Goal: Transaction & Acquisition: Purchase product/service

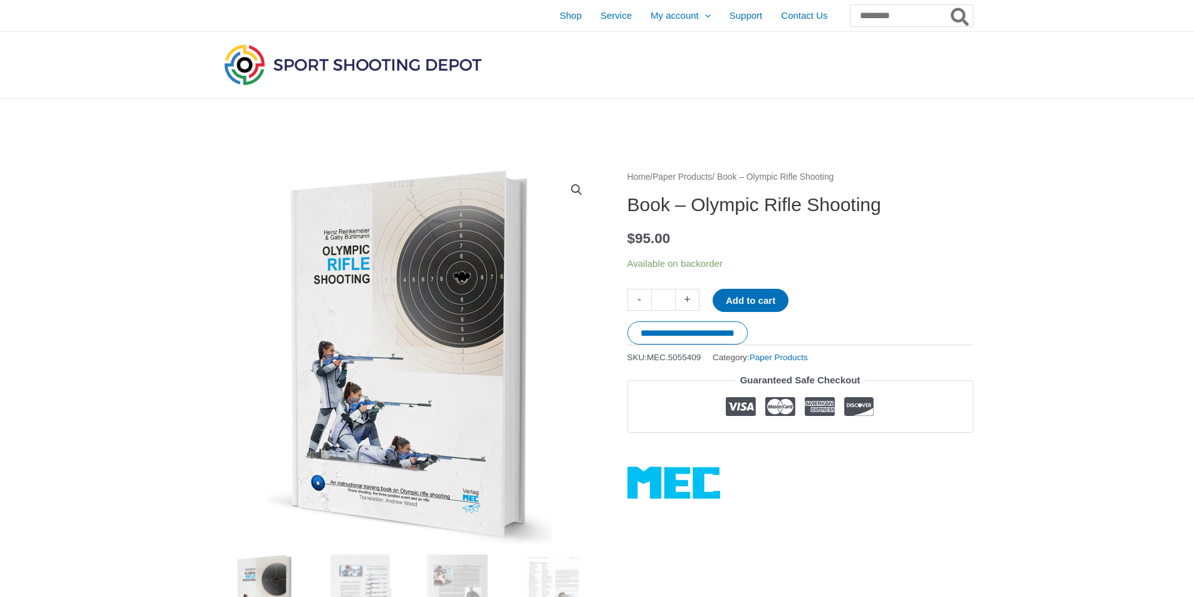
click at [708, 175] on link "Paper Products" at bounding box center [682, 176] width 60 height 9
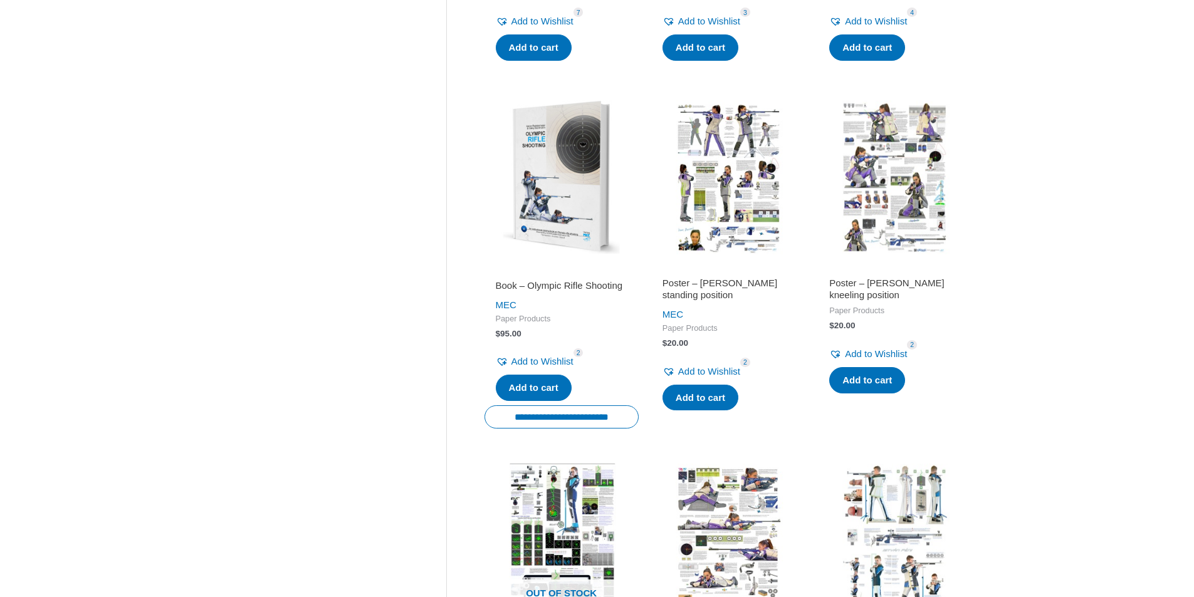
scroll to position [1379, 0]
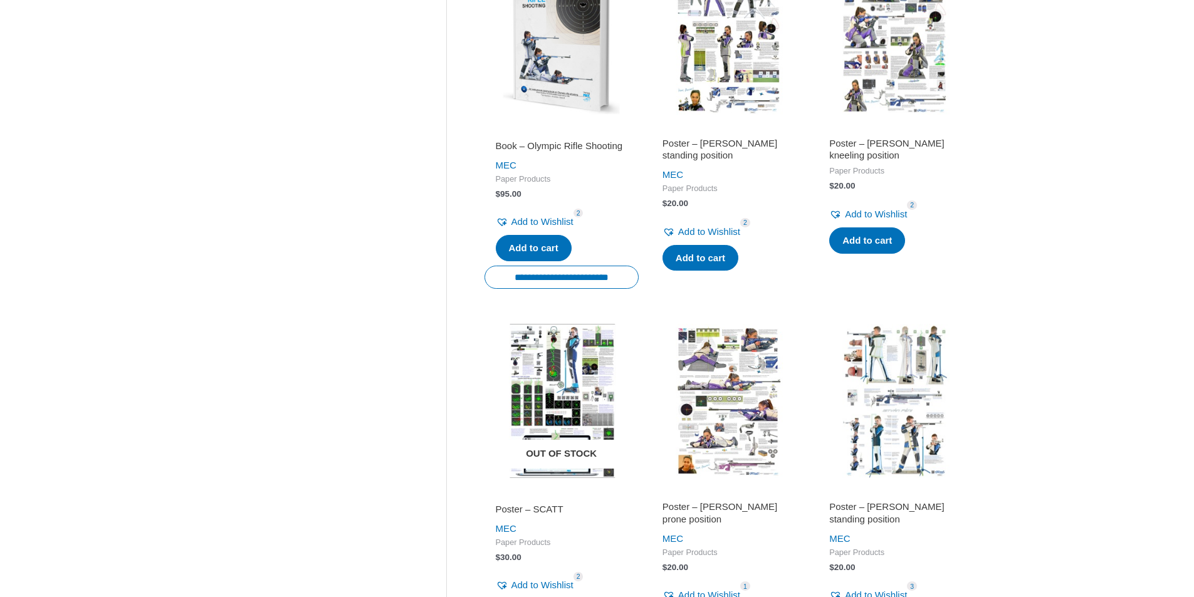
click at [561, 362] on img at bounding box center [561, 401] width 154 height 154
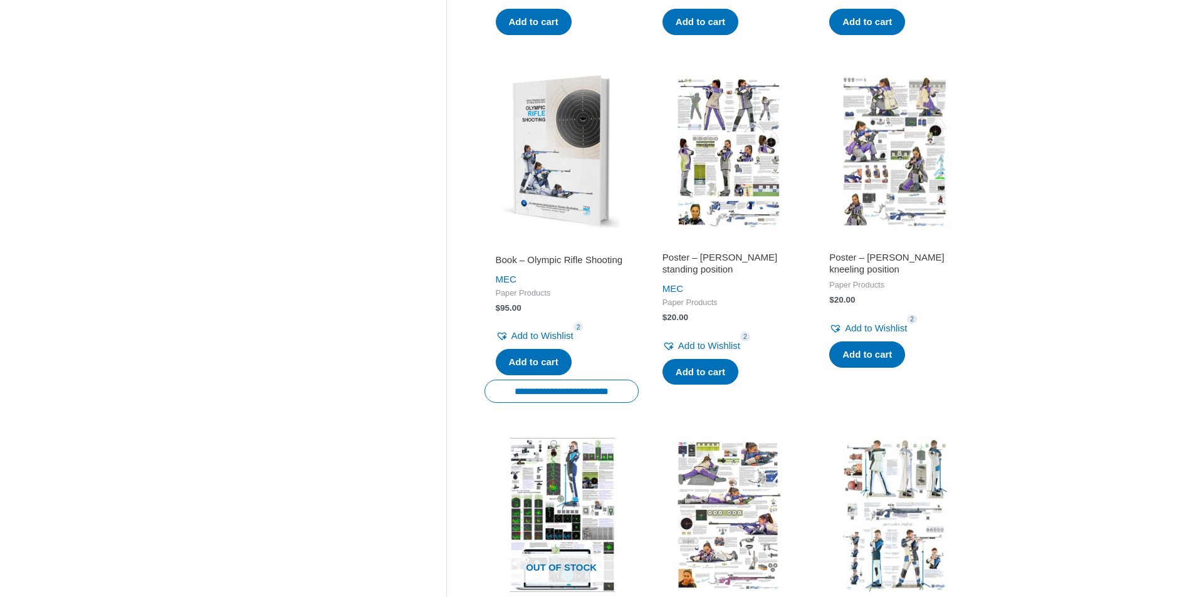
scroll to position [1253, 0]
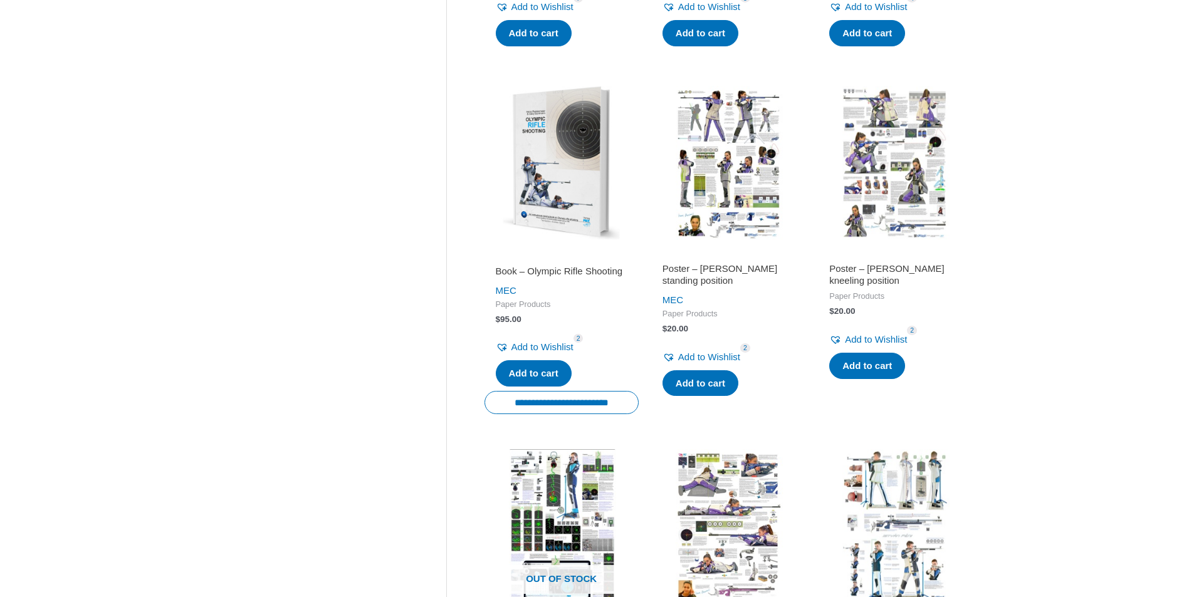
click at [735, 173] on img at bounding box center [728, 163] width 154 height 154
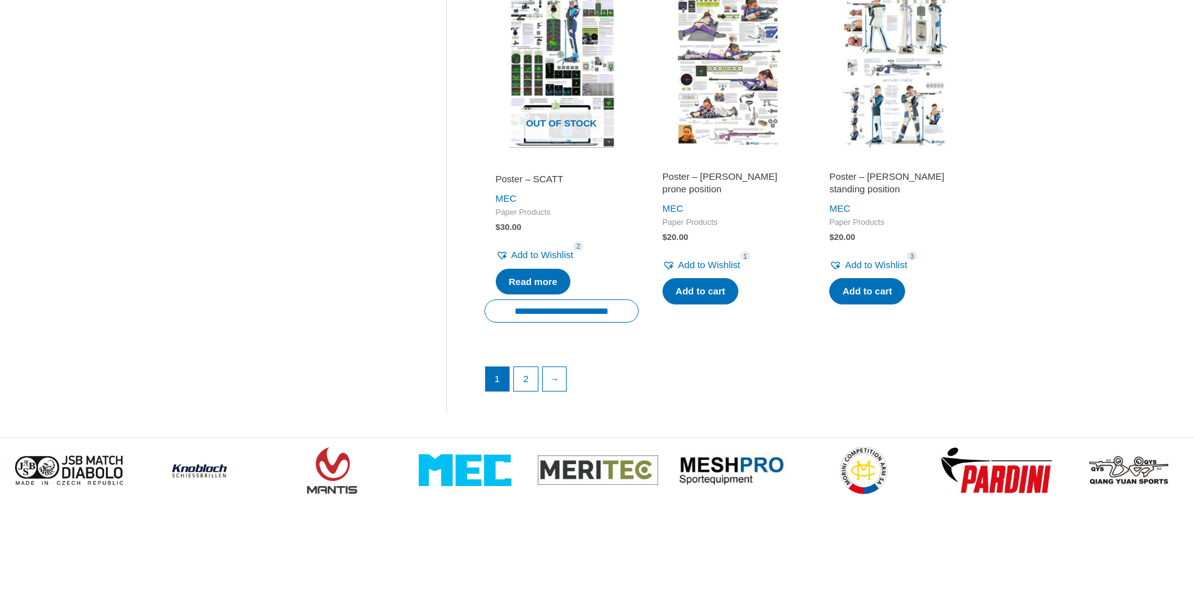
scroll to position [1755, 0]
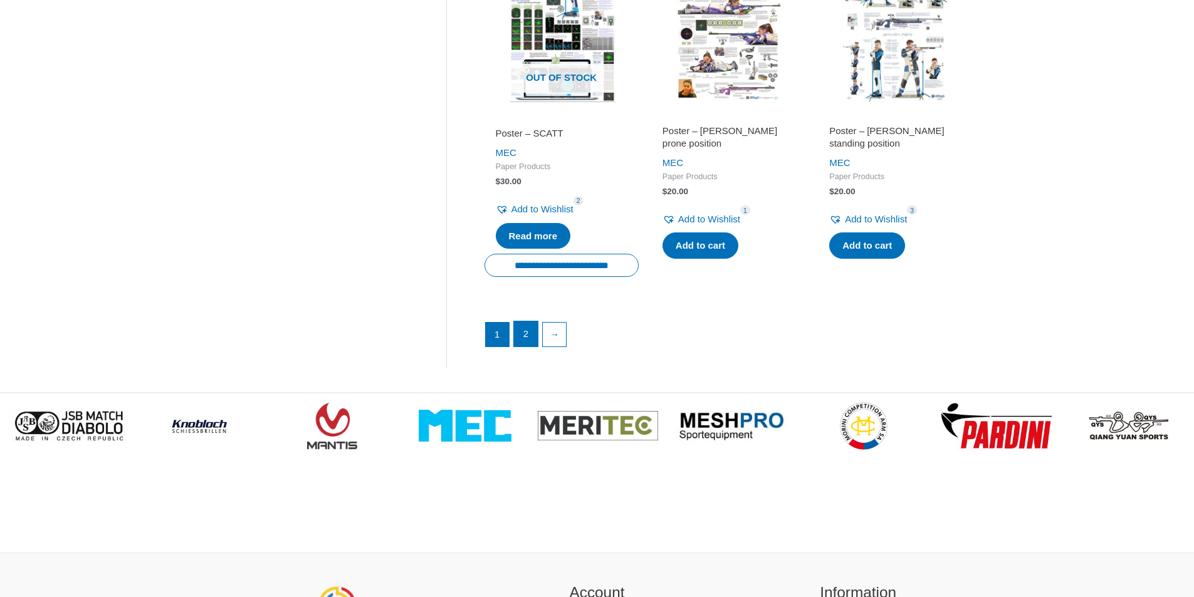
click at [523, 340] on link "2" at bounding box center [526, 333] width 24 height 25
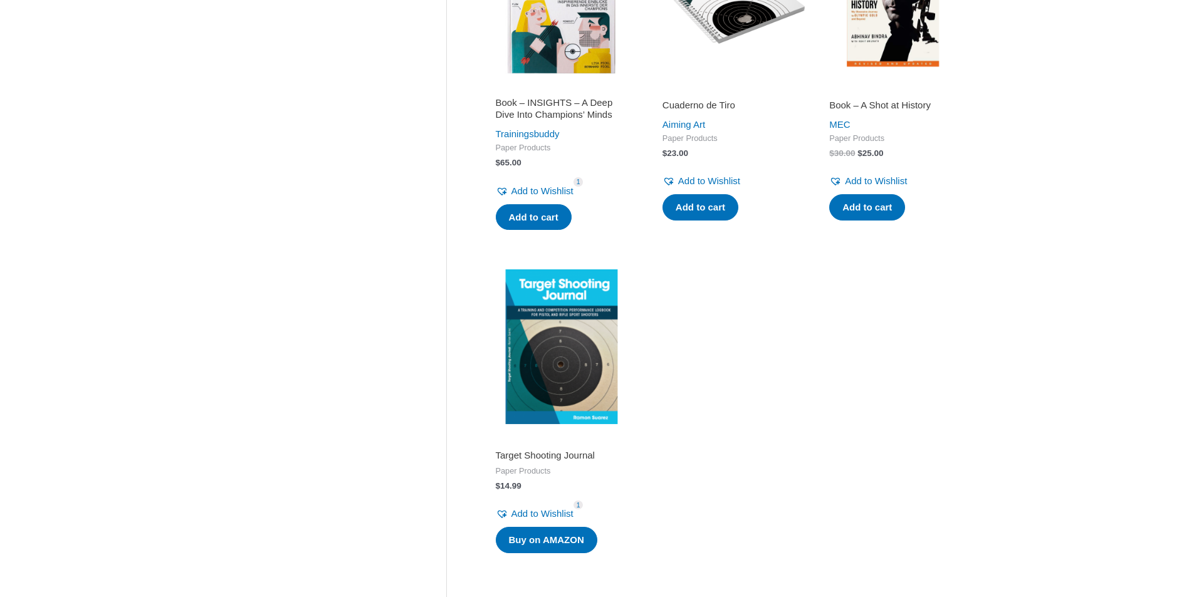
scroll to position [1003, 0]
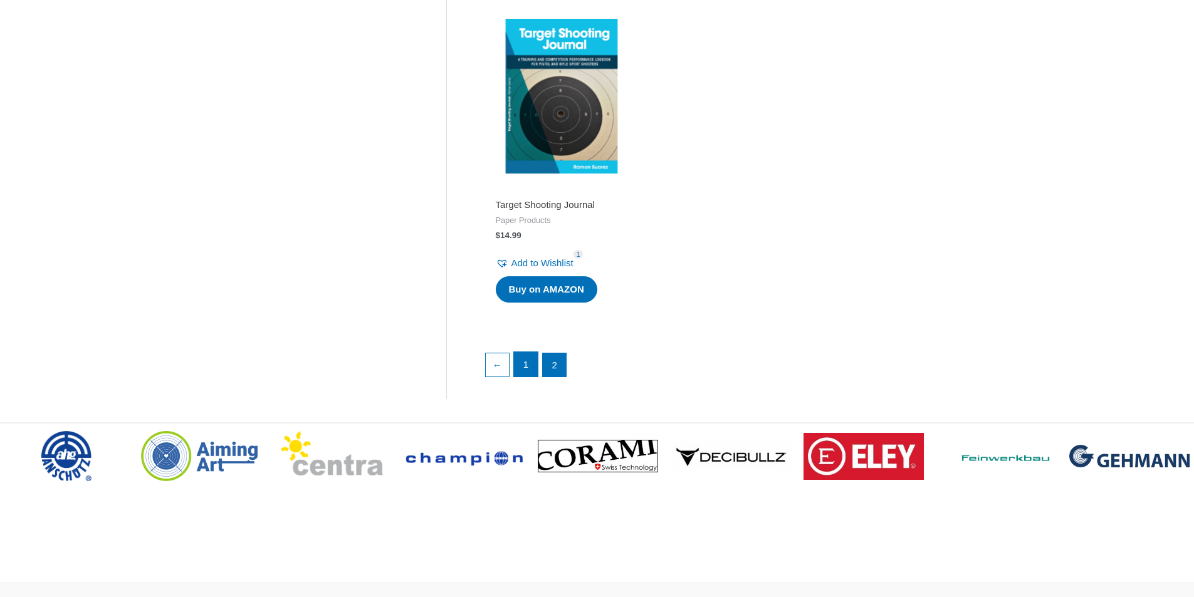
click at [528, 369] on link "1" at bounding box center [526, 364] width 24 height 25
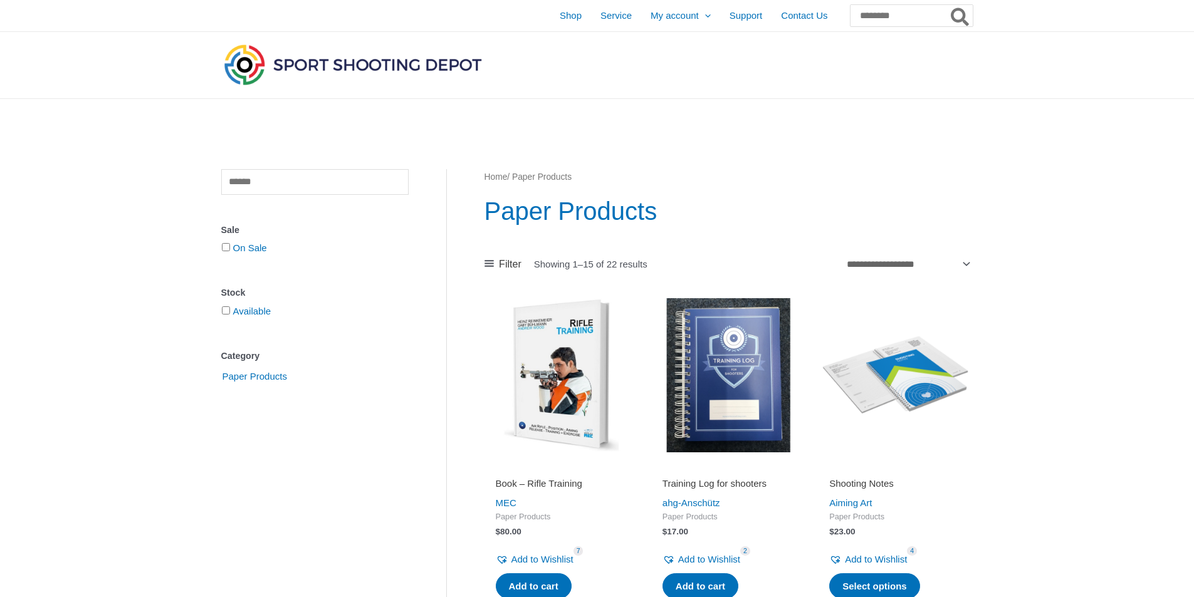
click at [570, 377] on img at bounding box center [561, 375] width 154 height 154
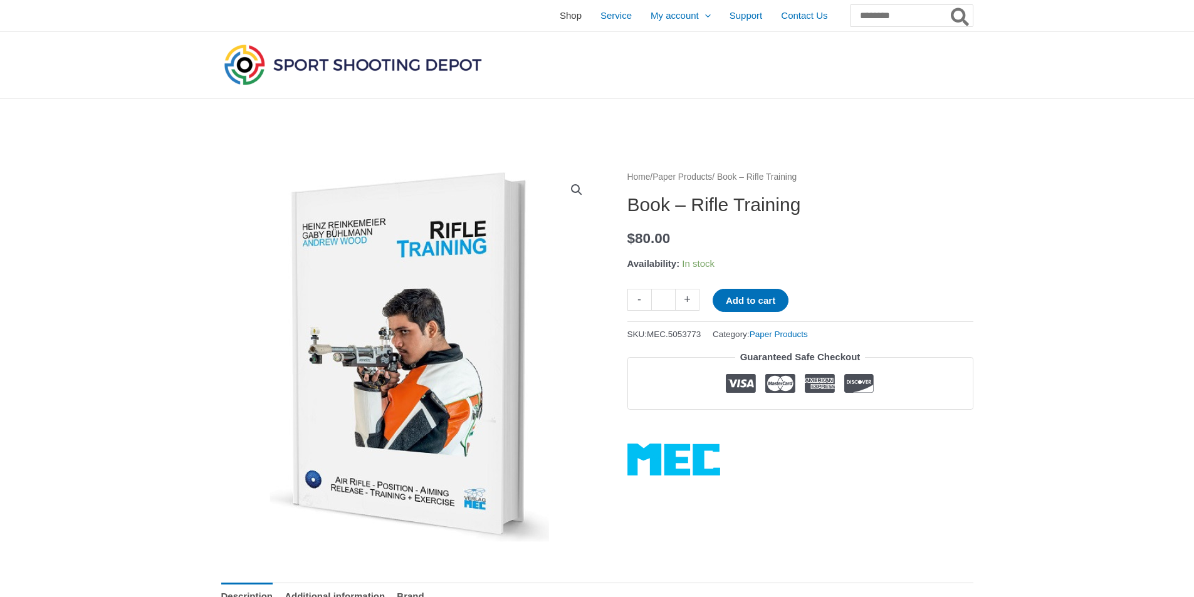
click at [560, 16] on span "Shop" at bounding box center [571, 15] width 22 height 31
click at [410, 63] on img at bounding box center [352, 64] width 263 height 46
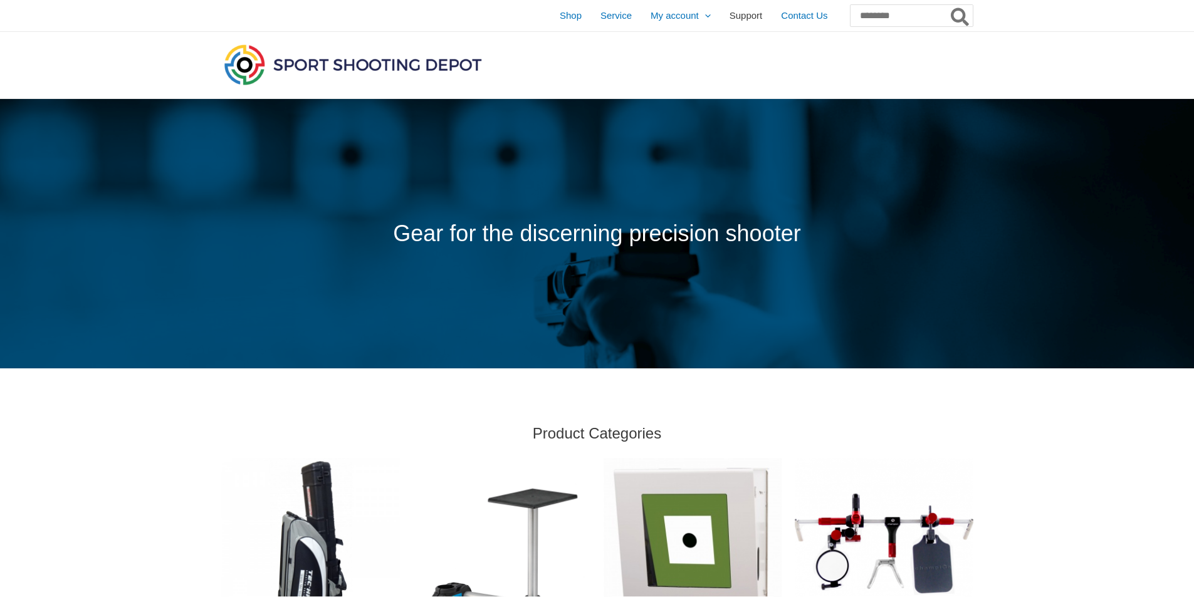
click at [729, 18] on span "Support" at bounding box center [745, 15] width 33 height 31
